Goal: Transaction & Acquisition: Book appointment/travel/reservation

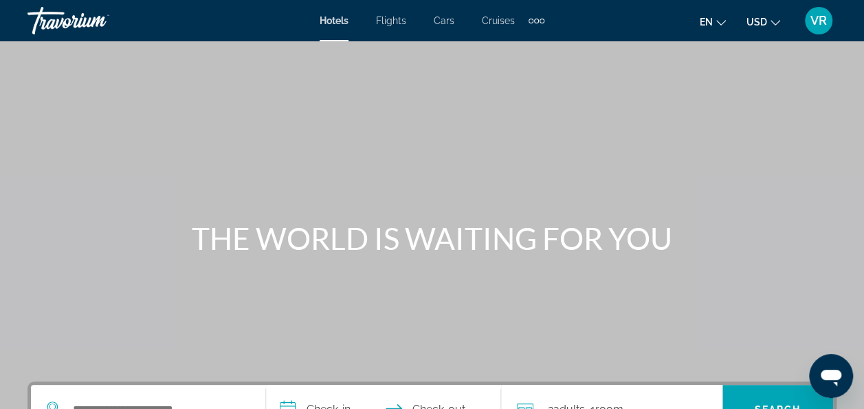
click at [498, 15] on span "Cruises" at bounding box center [498, 20] width 33 height 11
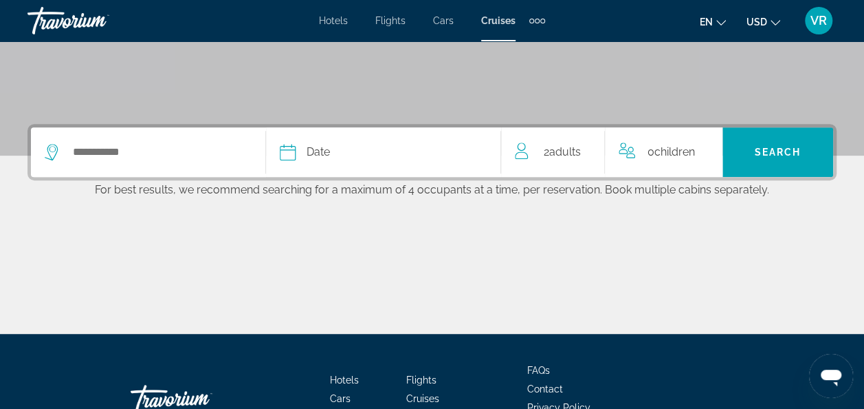
scroll to position [256, 0]
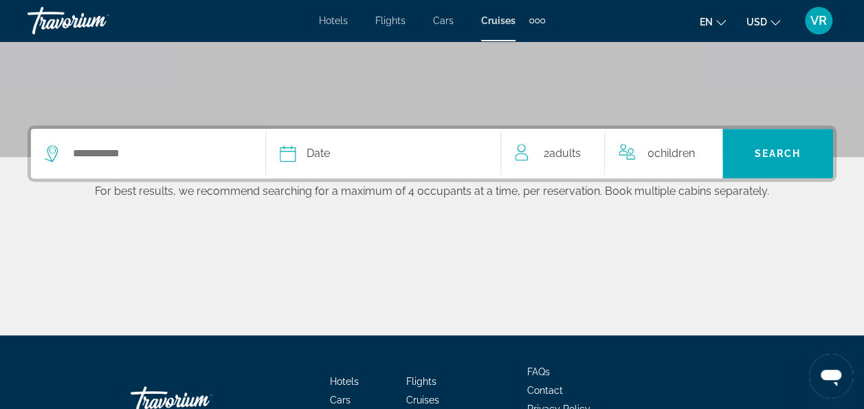
click at [574, 150] on span "Adults" at bounding box center [565, 152] width 32 height 13
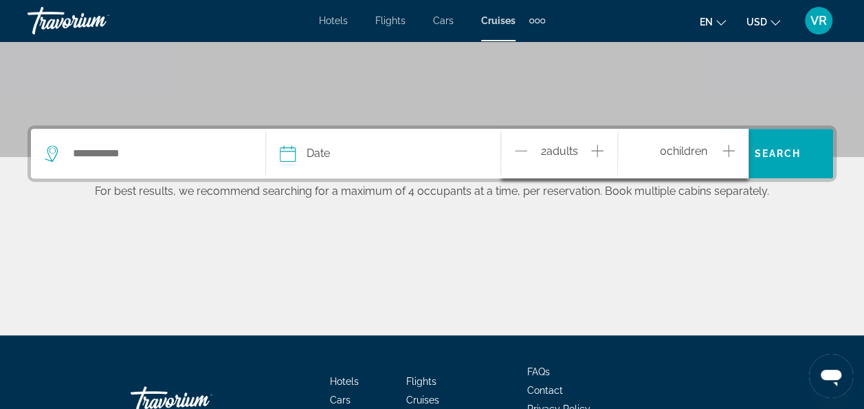
scroll to position [336, 0]
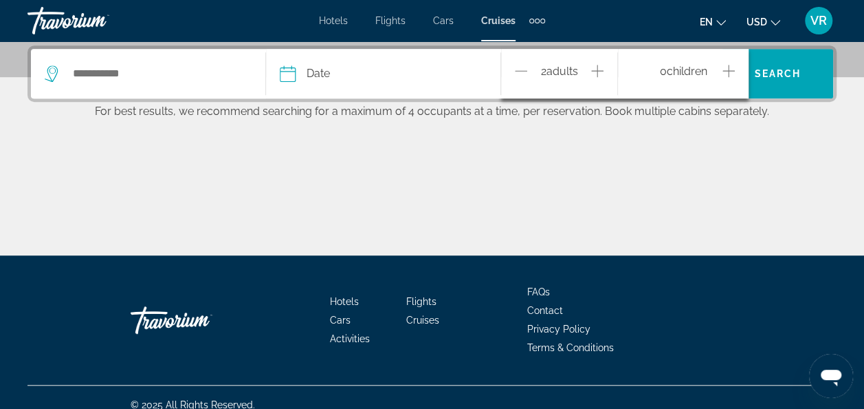
click at [527, 69] on icon "Decrement adults" at bounding box center [521, 71] width 12 height 17
click at [729, 65] on icon "Increment children" at bounding box center [729, 71] width 12 height 12
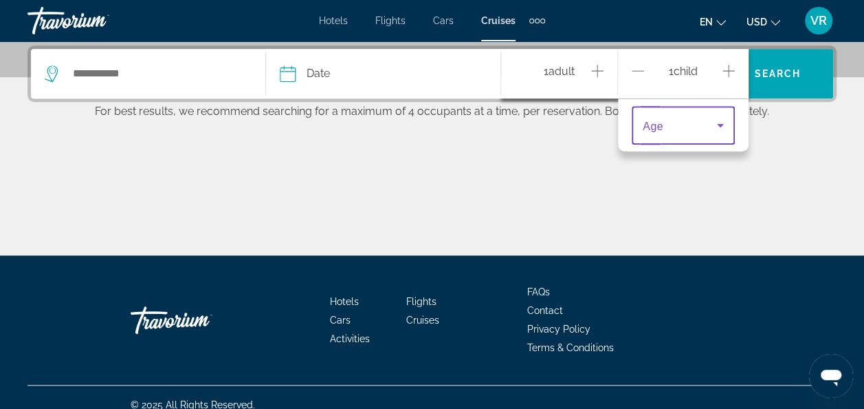
click at [703, 118] on span "Travelers: 1 adult, 1 child" at bounding box center [680, 125] width 74 height 17
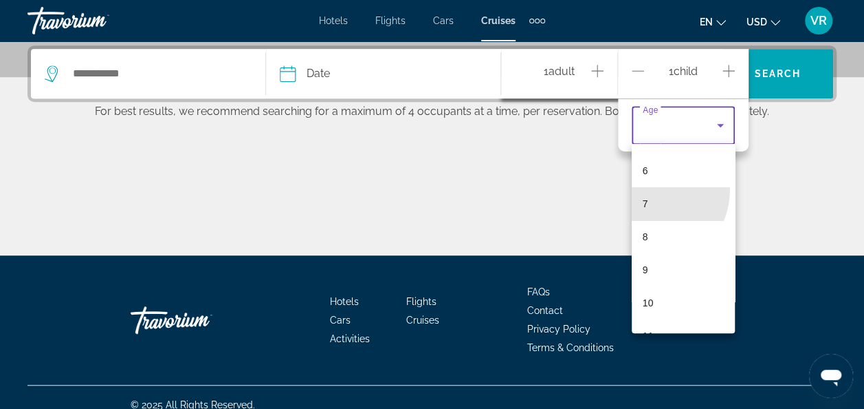
scroll to position [197, 0]
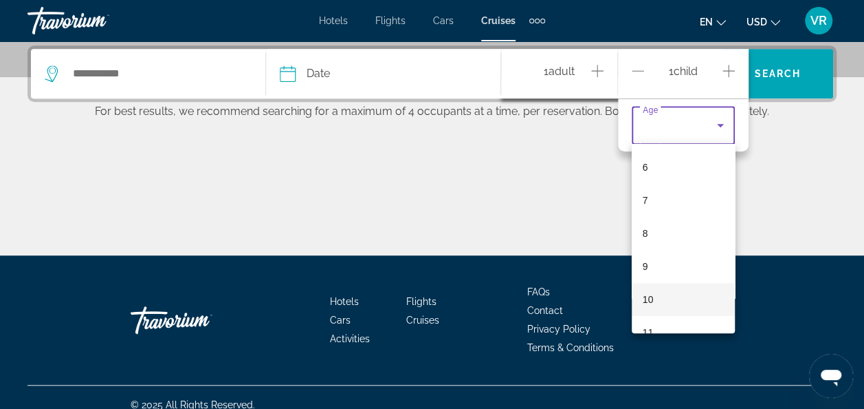
click at [653, 300] on mat-option "10" at bounding box center [683, 299] width 103 height 33
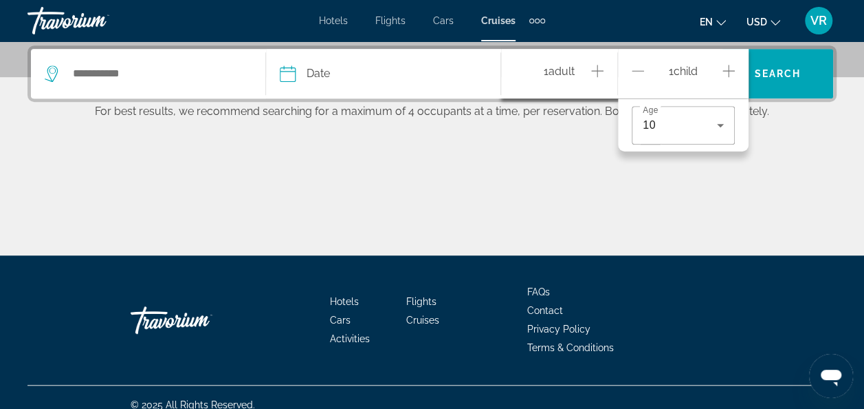
click at [843, 118] on div "Date January February March April May June July August September October Novemb…" at bounding box center [432, 150] width 864 height 210
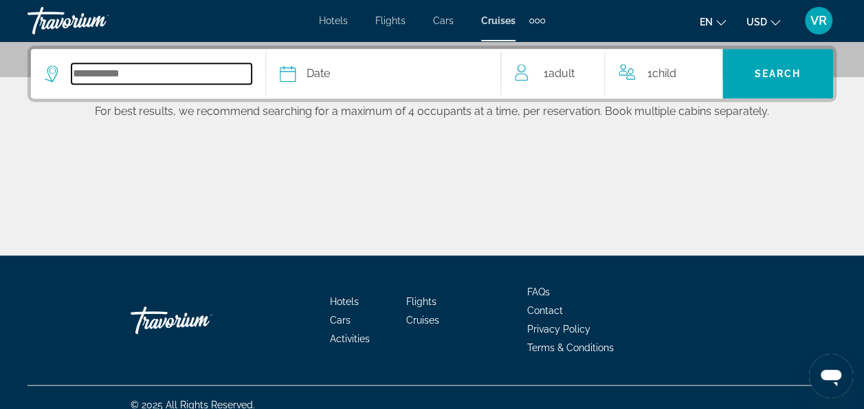
click at [110, 63] on input "Select cruise destination" at bounding box center [162, 73] width 180 height 21
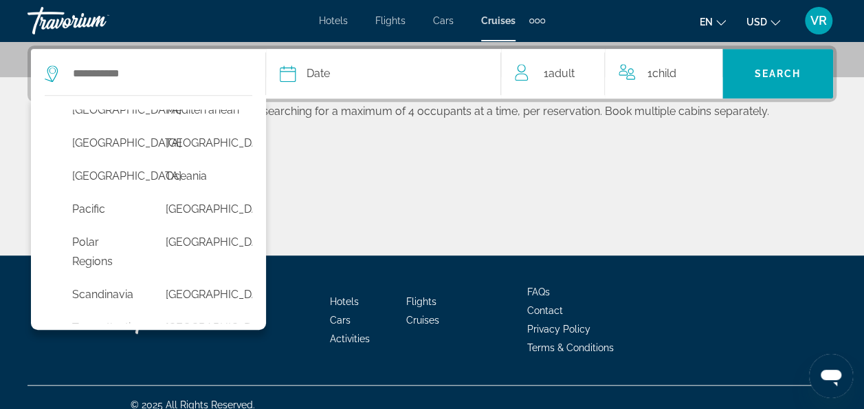
scroll to position [347, 0]
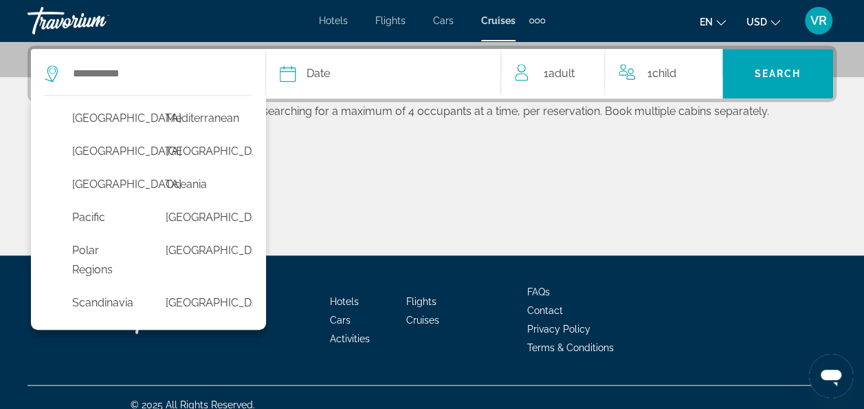
click at [81, 98] on button "[US_STATE]" at bounding box center [105, 85] width 80 height 26
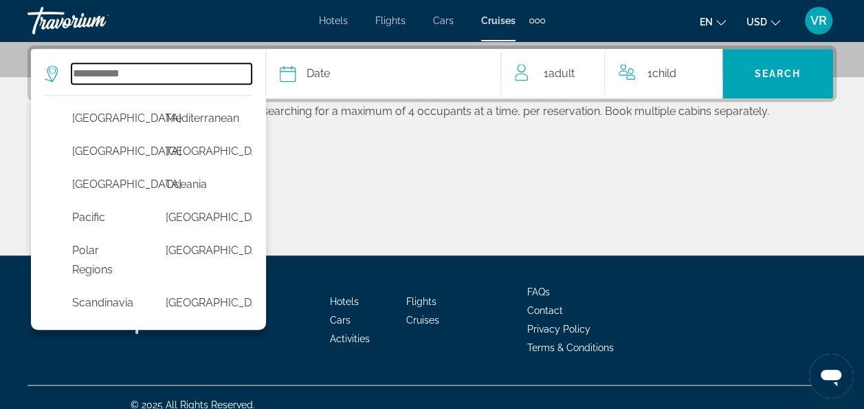
type input "******"
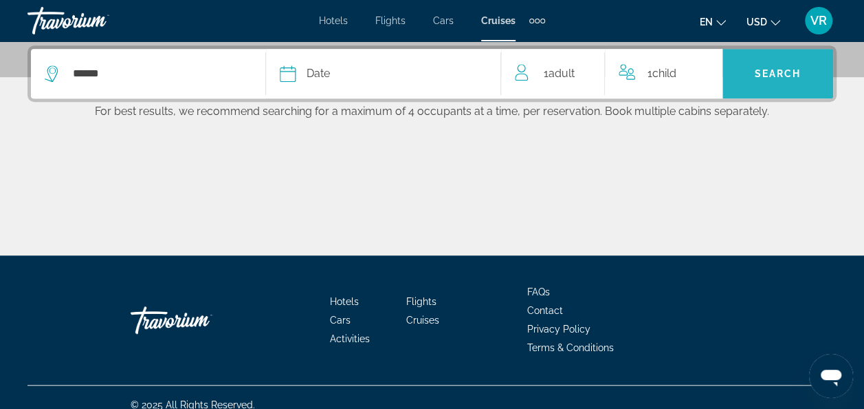
click at [773, 76] on span "Search" at bounding box center [778, 73] width 47 height 11
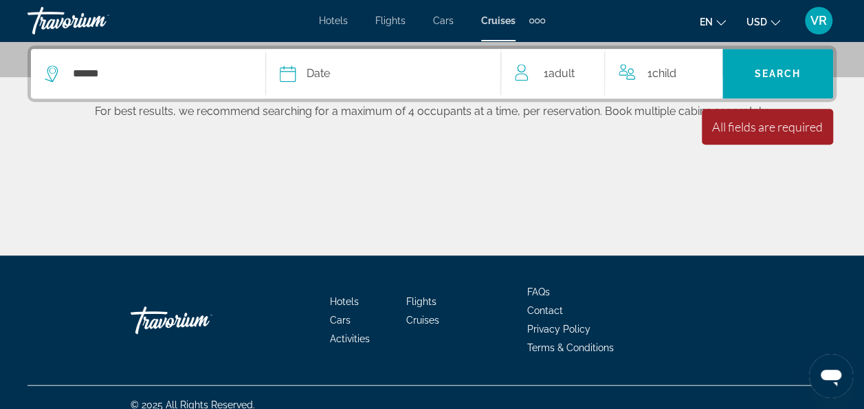
click at [433, 69] on div "Date" at bounding box center [383, 73] width 207 height 19
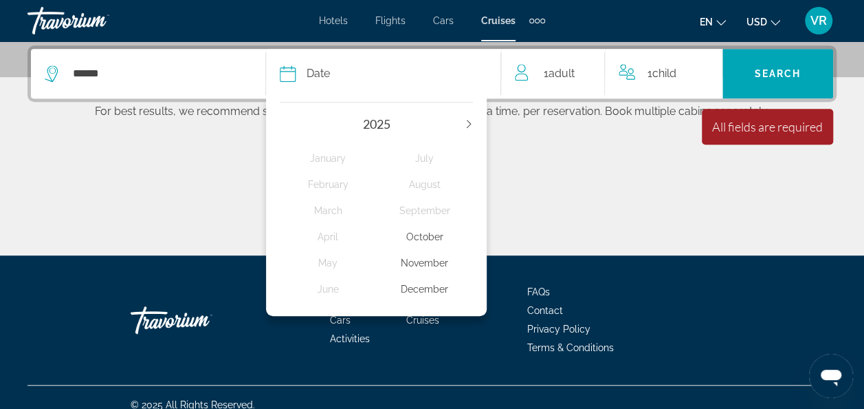
click at [427, 258] on div "November" at bounding box center [425, 262] width 97 height 25
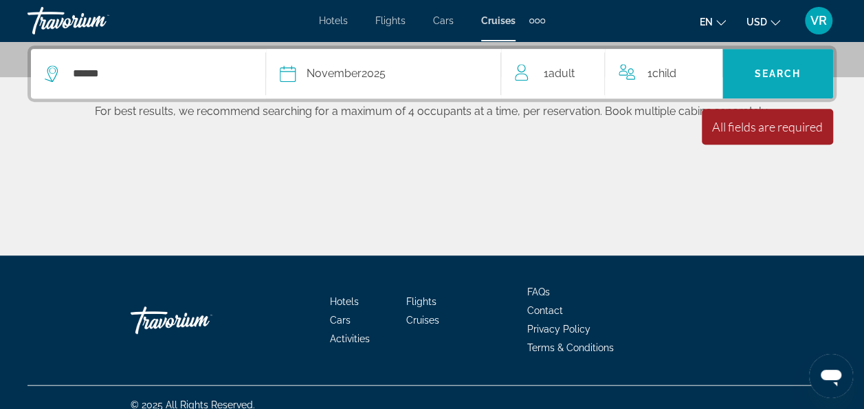
click at [780, 65] on span "Search" at bounding box center [778, 73] width 111 height 33
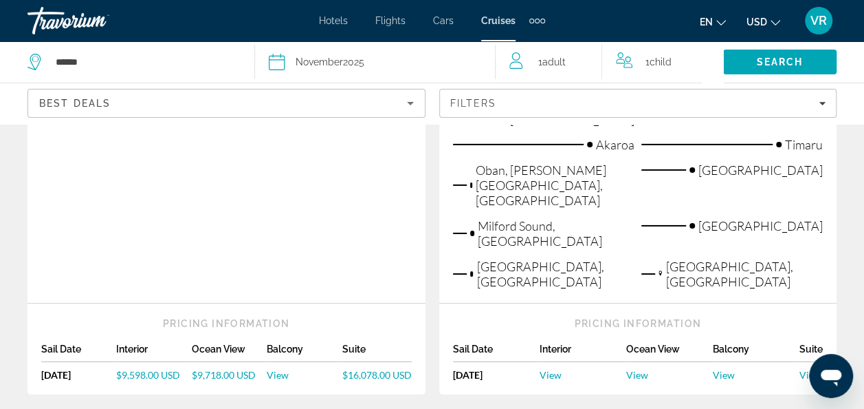
scroll to position [2177, 0]
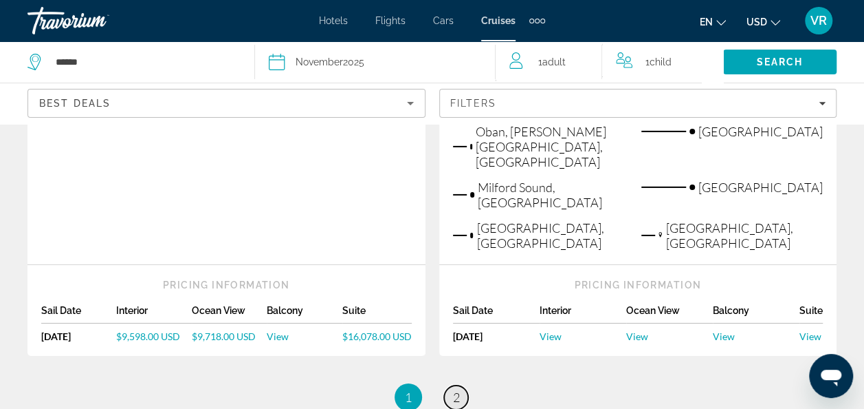
click at [466, 385] on link "page 2" at bounding box center [456, 397] width 24 height 24
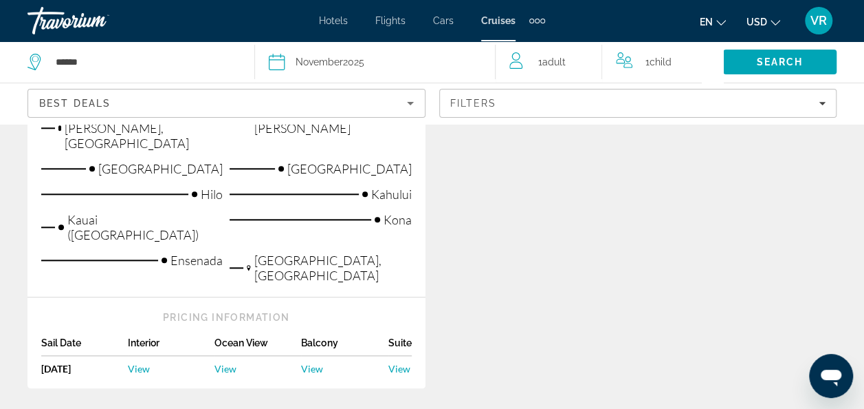
scroll to position [622, 0]
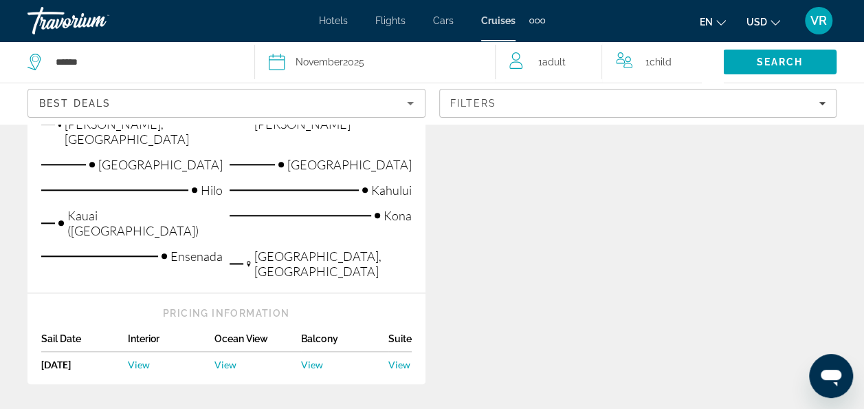
click at [404, 358] on span "View" at bounding box center [400, 364] width 22 height 12
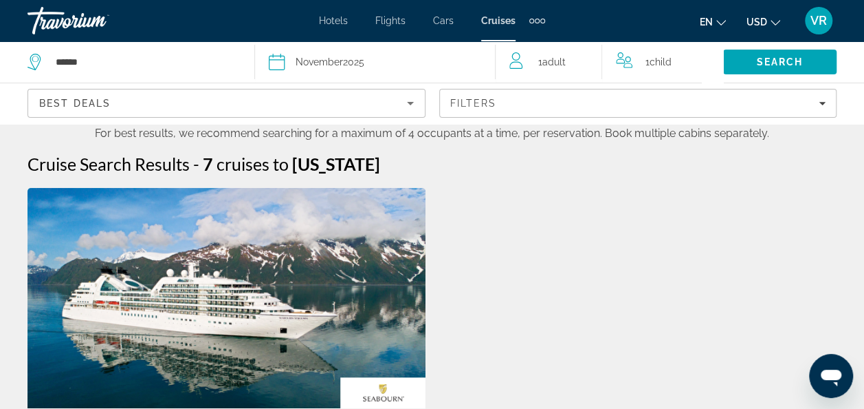
click at [332, 25] on span "Hotels" at bounding box center [333, 20] width 29 height 11
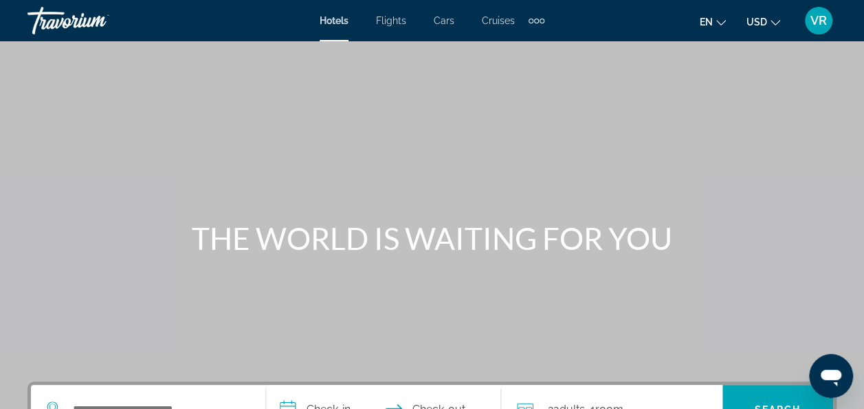
click at [541, 21] on div "Extra navigation items" at bounding box center [542, 21] width 5 height 5
click at [392, 34] on div "Hotels Flights Cars Cruises Activities Hotels Flights Cars Cruises Activities e…" at bounding box center [432, 21] width 864 height 36
click at [395, 21] on span "Flights" at bounding box center [391, 20] width 30 height 11
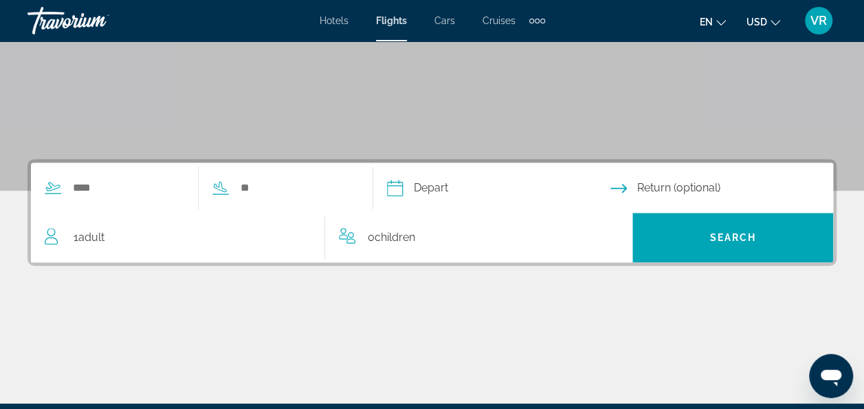
scroll to position [226, 0]
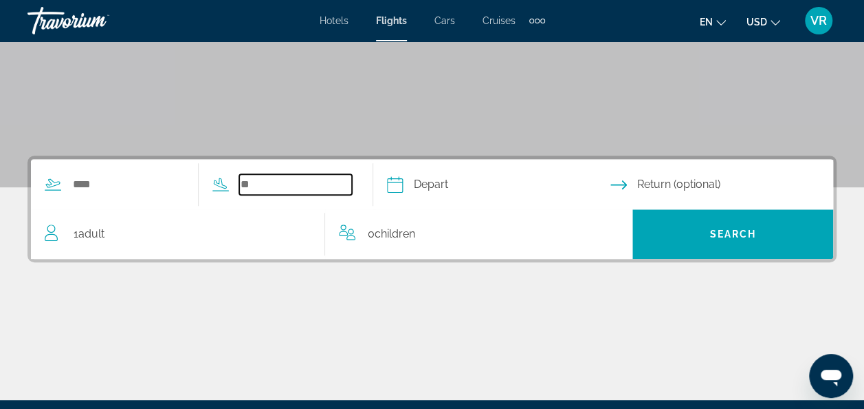
click at [266, 193] on input "Search widget" at bounding box center [295, 184] width 113 height 21
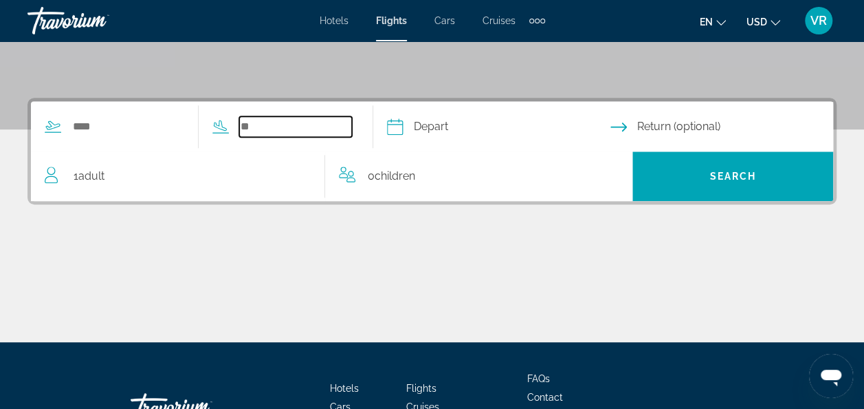
scroll to position [336, 0]
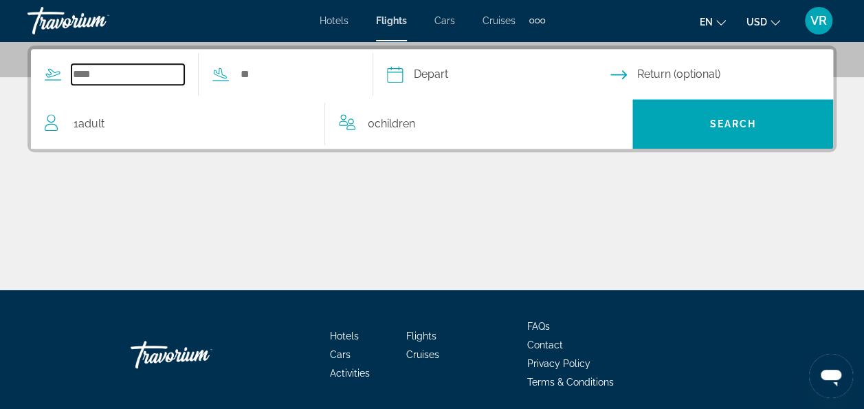
click at [94, 76] on input "Search widget" at bounding box center [128, 74] width 113 height 21
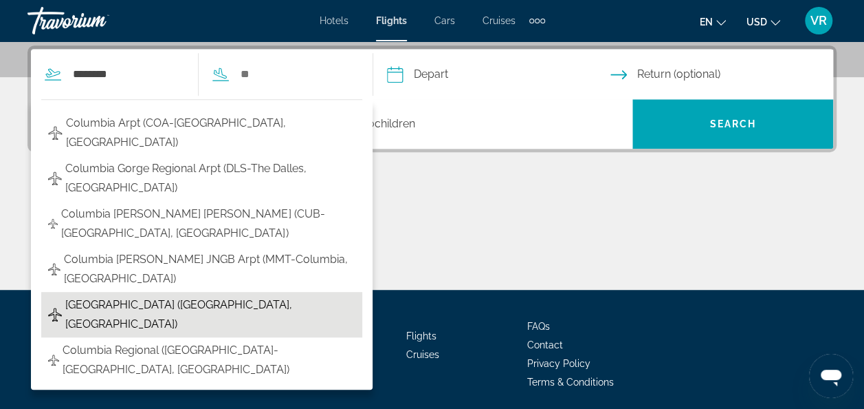
click at [76, 298] on span "[GEOGRAPHIC_DATA] ([GEOGRAPHIC_DATA], [GEOGRAPHIC_DATA])" at bounding box center [210, 314] width 290 height 39
type input "**********"
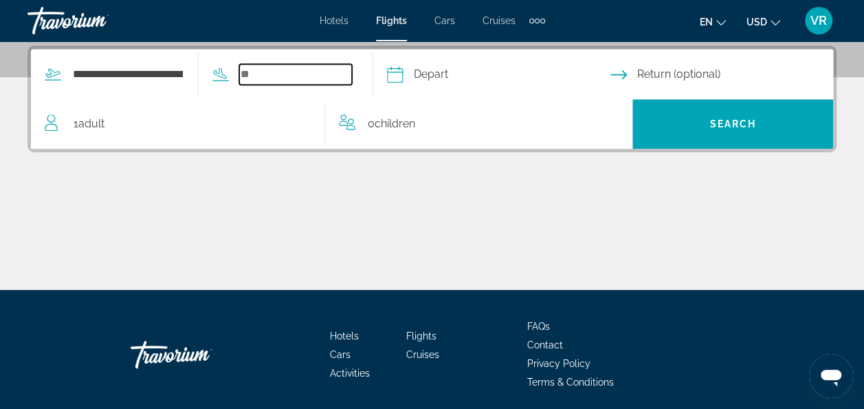
click at [345, 80] on input "Search widget" at bounding box center [295, 74] width 113 height 21
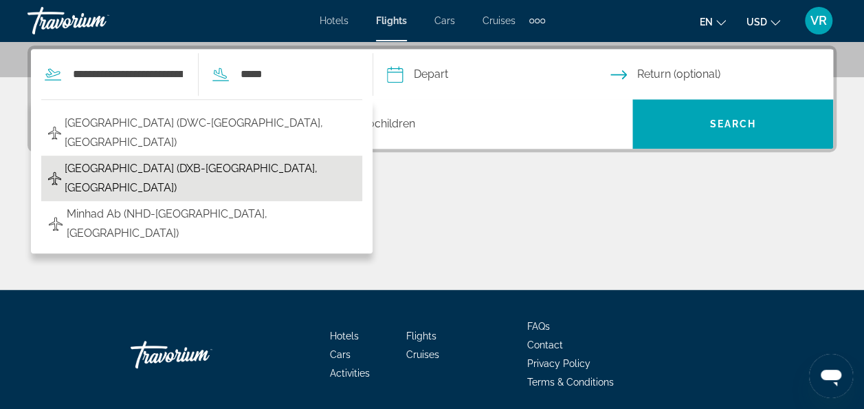
click at [66, 174] on button "[GEOGRAPHIC_DATA] (DXB-[GEOGRAPHIC_DATA], [GEOGRAPHIC_DATA])" at bounding box center [201, 177] width 321 height 45
type input "**********"
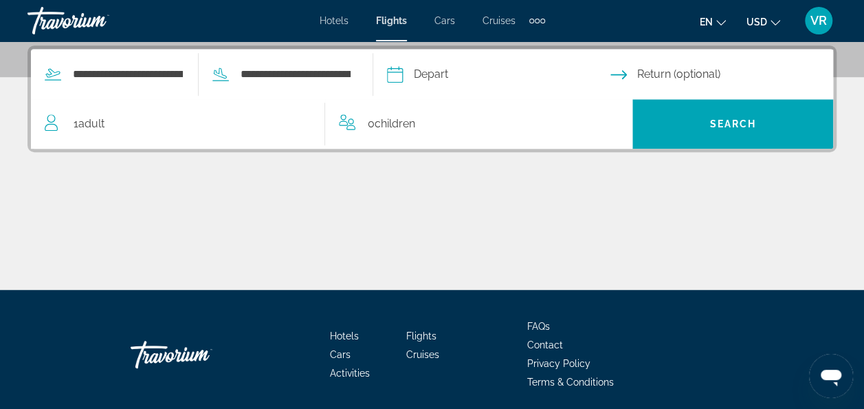
click at [475, 77] on input "Depart date" at bounding box center [498, 77] width 229 height 54
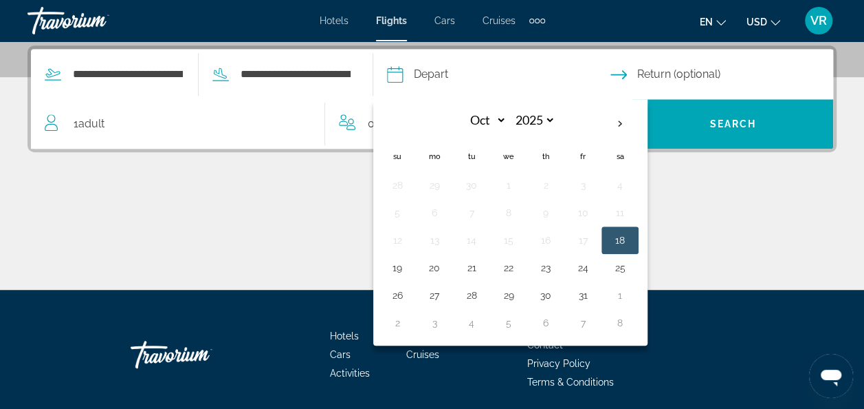
click at [639, 131] on th "Next month" at bounding box center [620, 124] width 37 height 30
select select "**"
click at [594, 233] on button "14" at bounding box center [583, 239] width 22 height 19
type input "**********"
select select "**"
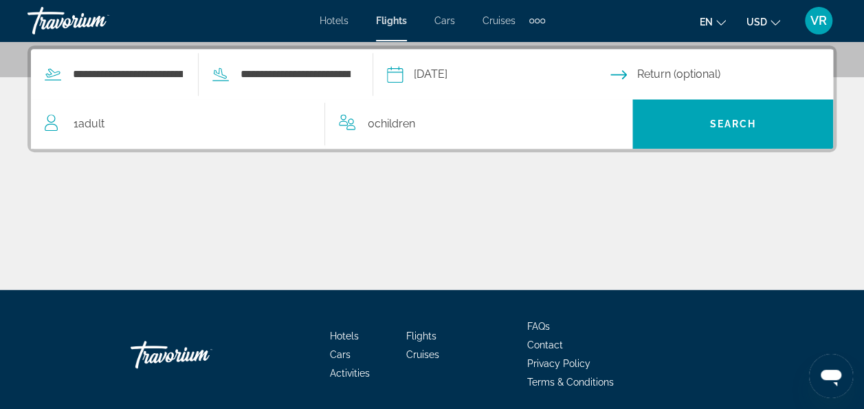
click at [708, 70] on input "Return date" at bounding box center [725, 77] width 229 height 54
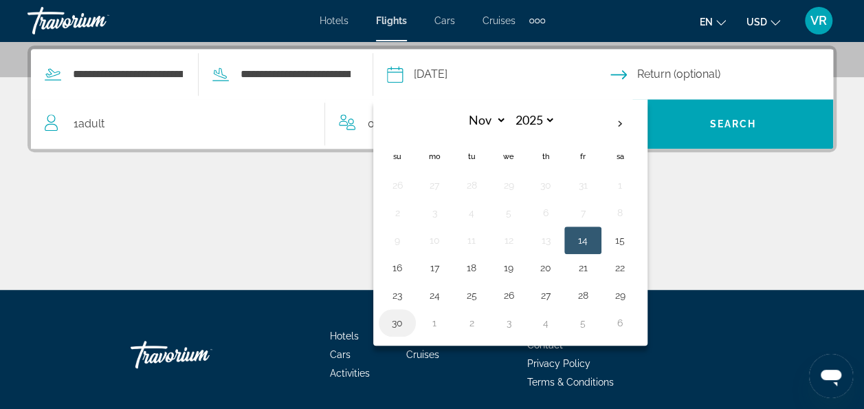
click at [409, 316] on button "30" at bounding box center [397, 322] width 22 height 19
type input "**********"
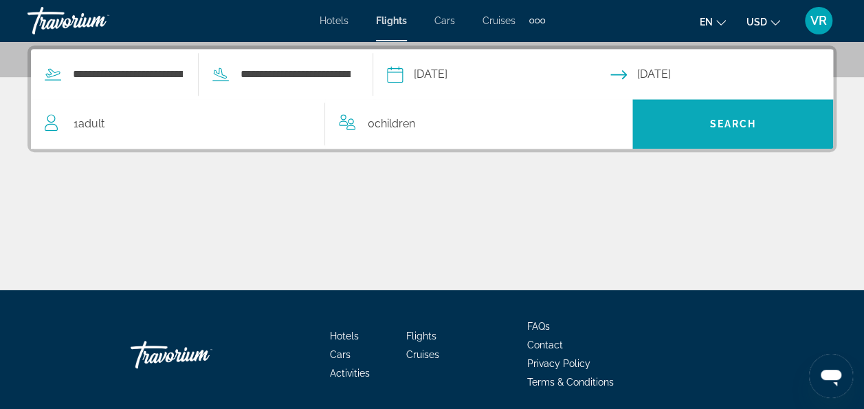
click at [725, 134] on span "Search" at bounding box center [733, 123] width 201 height 33
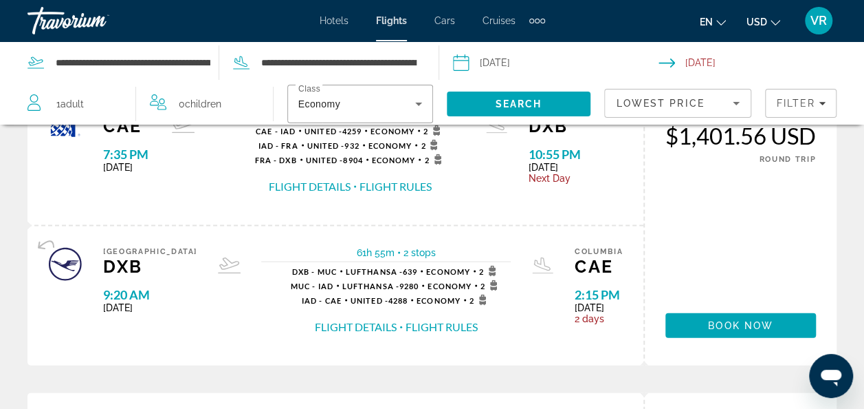
scroll to position [1315, 0]
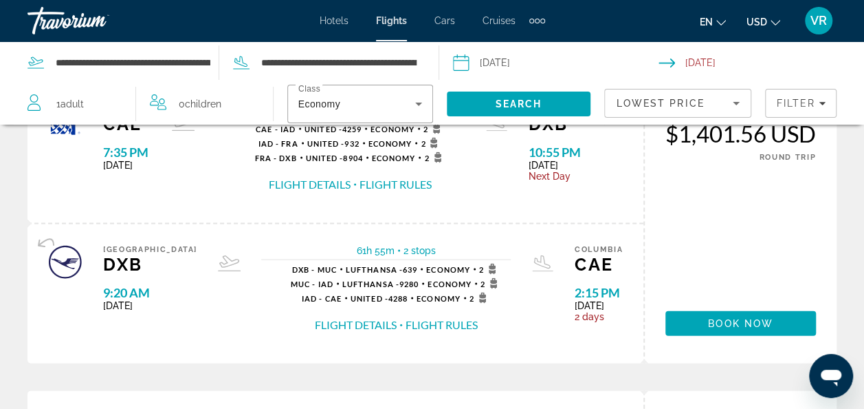
click at [214, 102] on span "Children" at bounding box center [203, 103] width 36 height 11
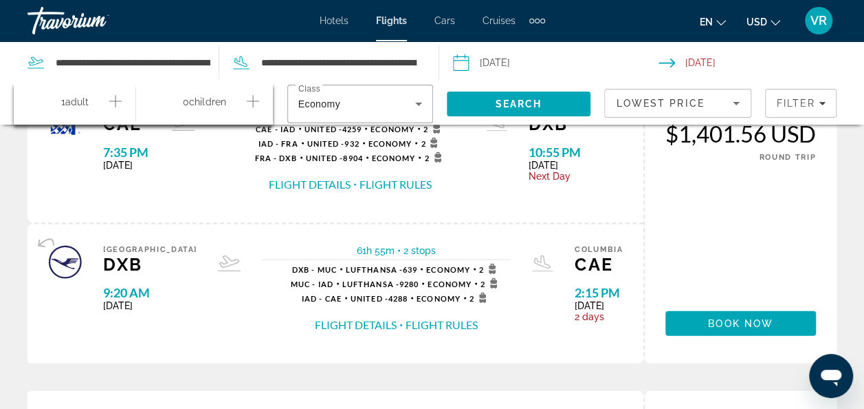
click at [257, 105] on icon "Increment children" at bounding box center [253, 101] width 12 height 17
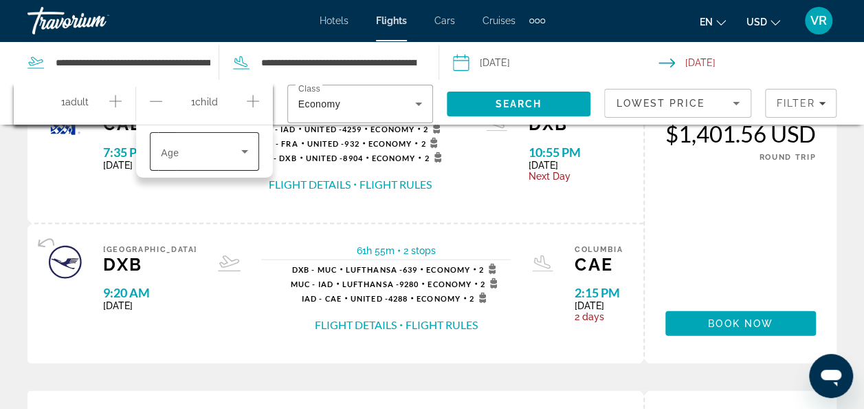
click at [199, 169] on div "Travelers: 1 adult, 1 child" at bounding box center [204, 151] width 87 height 39
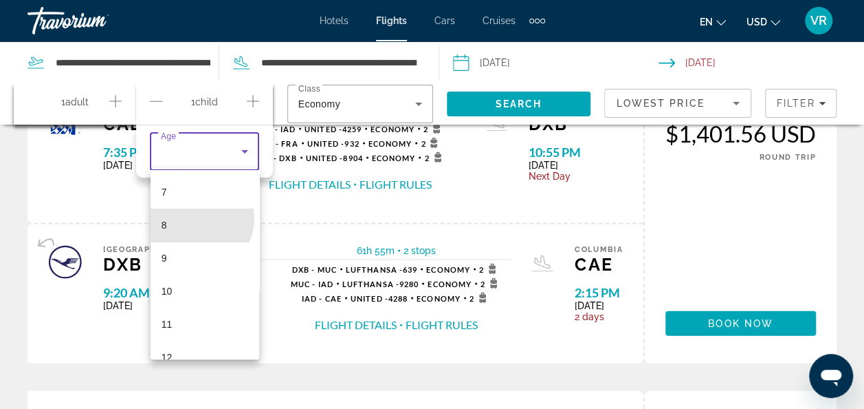
scroll to position [234, 0]
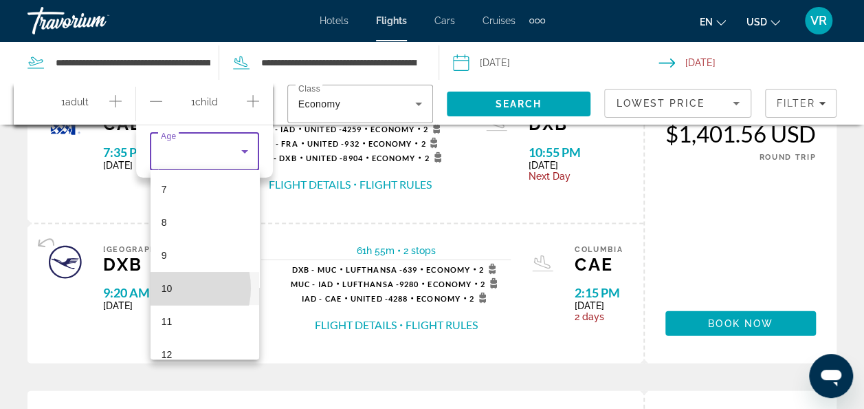
click at [172, 287] on span "10" at bounding box center [167, 288] width 11 height 17
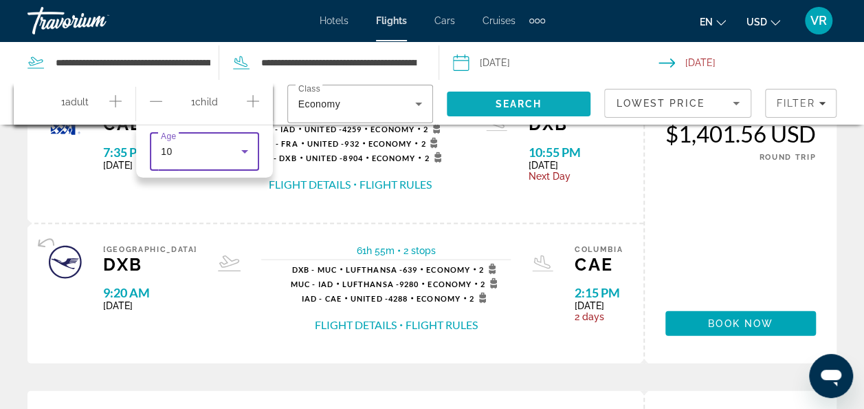
click at [500, 101] on span "Search" at bounding box center [519, 103] width 47 height 11
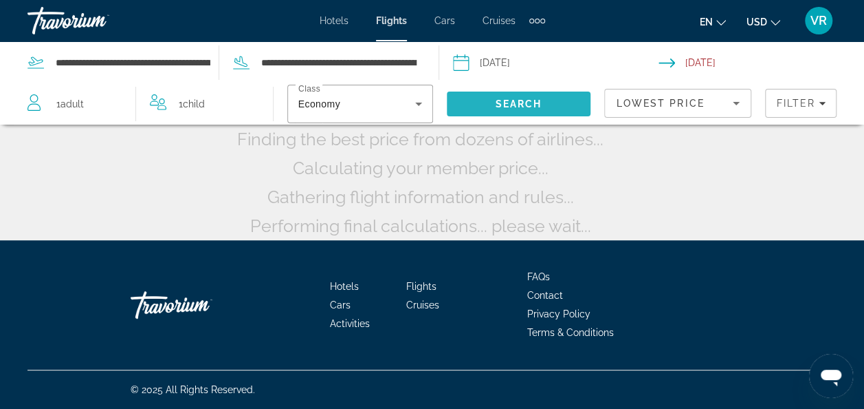
scroll to position [146, 0]
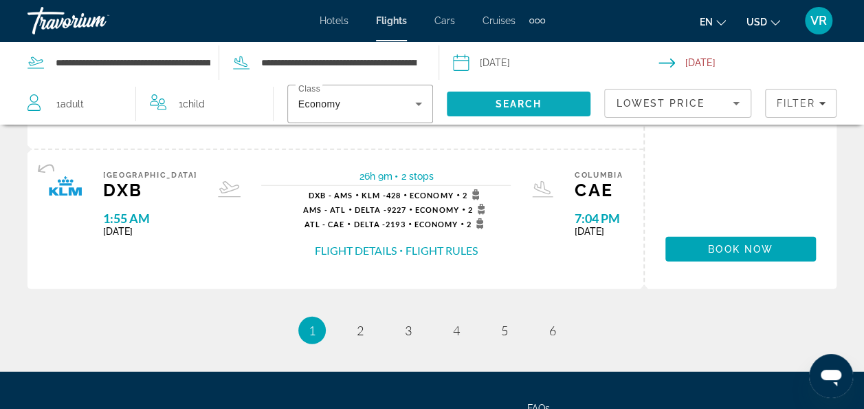
scroll to position [1730, 0]
click at [361, 342] on link "page 2" at bounding box center [360, 330] width 24 height 24
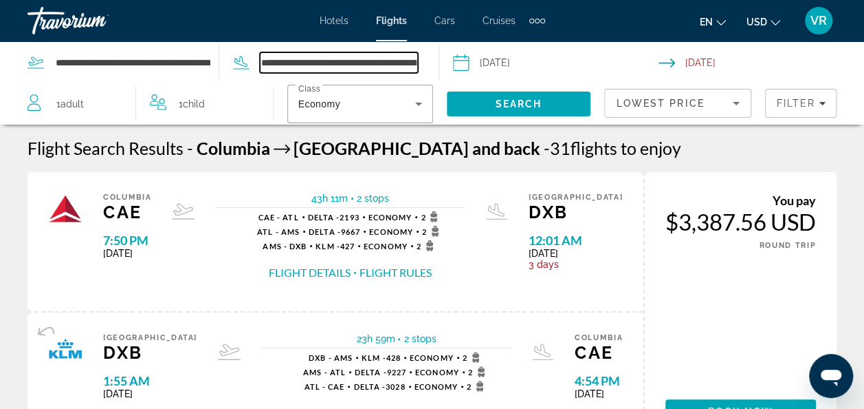
click at [371, 60] on input "**********" at bounding box center [338, 62] width 157 height 21
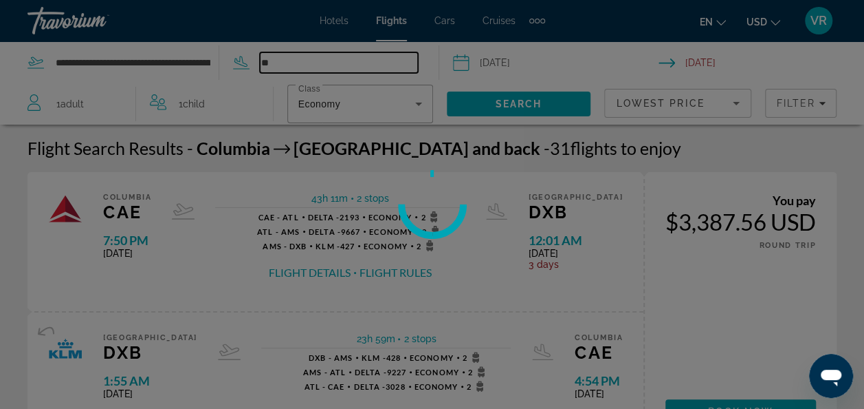
type input "*"
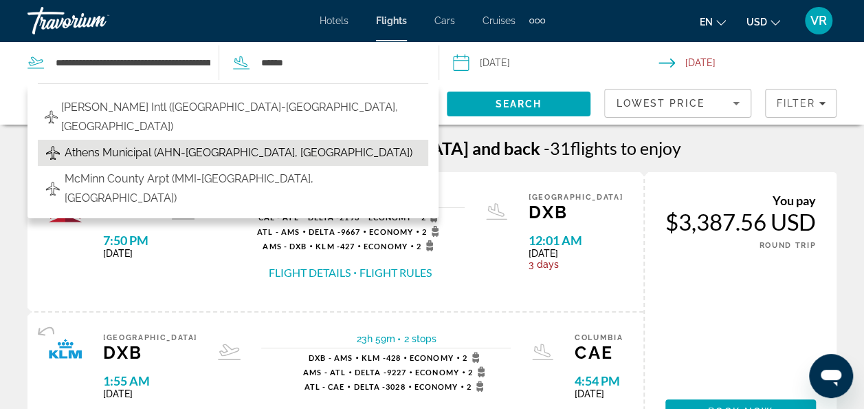
click at [329, 140] on button "Athens Municipal (AHN-[GEOGRAPHIC_DATA], [GEOGRAPHIC_DATA])" at bounding box center [233, 153] width 391 height 26
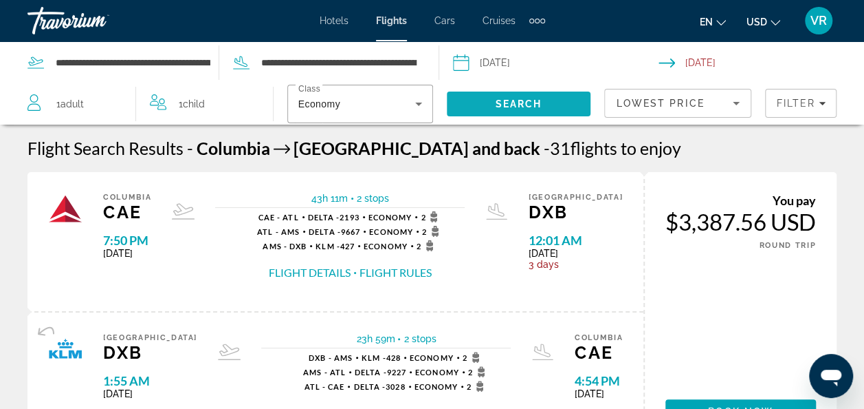
click at [527, 103] on span "Search" at bounding box center [519, 103] width 47 height 11
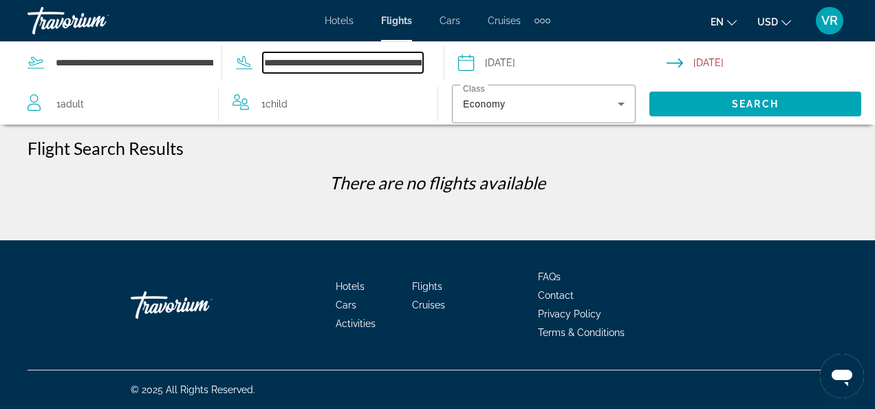
click at [415, 65] on input "**********" at bounding box center [343, 62] width 160 height 21
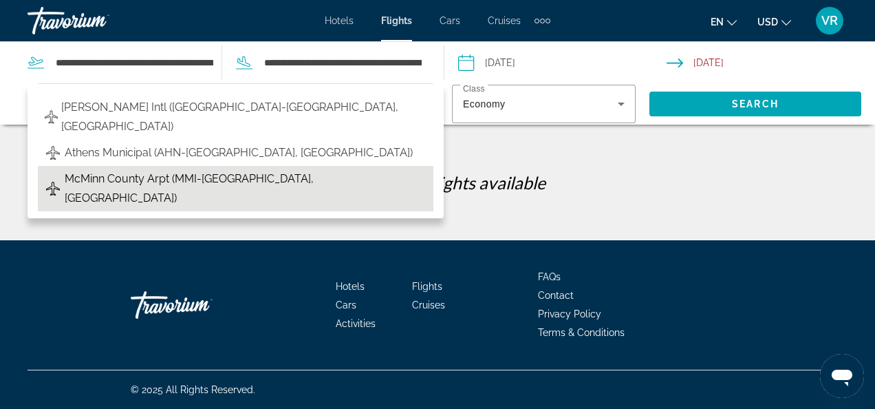
click at [318, 169] on span "McMinn County Arpt (MMI-[GEOGRAPHIC_DATA], [GEOGRAPHIC_DATA])" at bounding box center [246, 188] width 362 height 39
type input "**********"
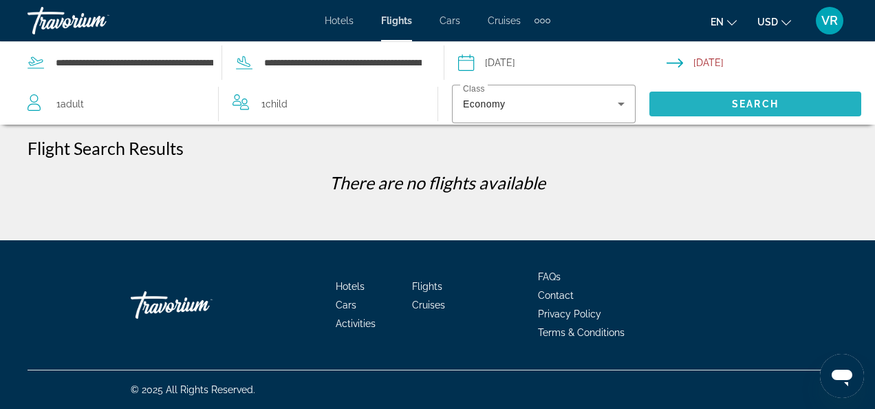
click at [690, 100] on span "Search" at bounding box center [755, 103] width 212 height 33
